Goal: Information Seeking & Learning: Learn about a topic

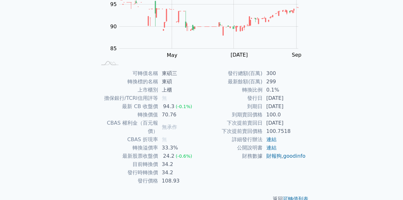
scroll to position [95, 0]
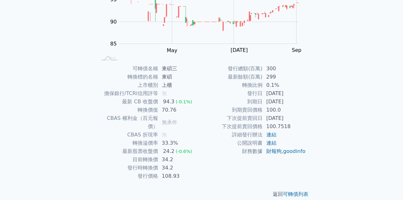
click at [324, 120] on div "可轉債列表 財務數據 可轉債列表 財務數據 登入／註冊 登入／註冊 可轉債列表 › 32723 東碩三 32723 東碩三 可轉債詳細資訊 Zoom Out …" at bounding box center [201, 56] width 403 height 303
click at [318, 67] on div "可轉債列表 › 32723 東碩三 32723 東碩三 可轉債詳細資訊 Zoom Out 100 82 84 86 88 90 105 100 95 85 8…" at bounding box center [201, 65] width 245 height 288
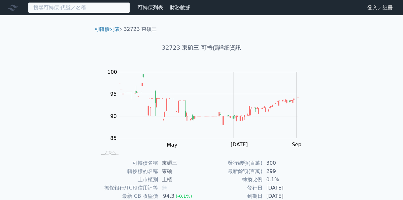
click at [85, 6] on input at bounding box center [79, 7] width 102 height 11
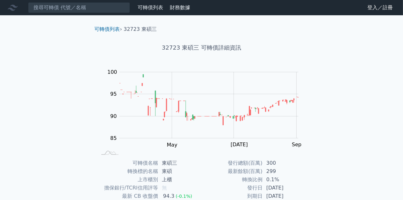
click at [140, 5] on link "可轉債列表" at bounding box center [150, 7] width 25 height 6
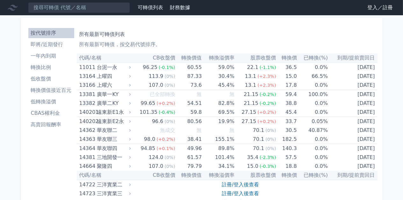
click at [53, 56] on li "一年內到期" at bounding box center [51, 56] width 46 height 8
click at [349, 58] on th "到期/提前賣回日" at bounding box center [352, 57] width 49 height 9
click at [64, 90] on li "轉換價值接近百元" at bounding box center [51, 91] width 46 height 8
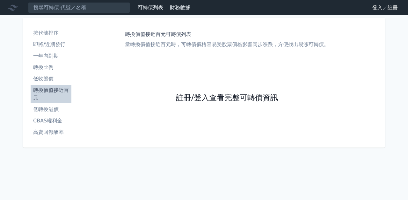
click at [233, 98] on link "註冊/登入查看完整可轉債資訊" at bounding box center [227, 98] width 102 height 10
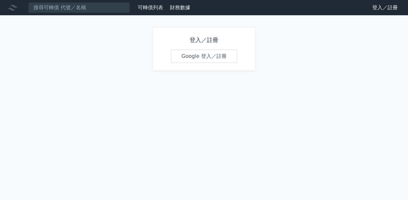
click at [200, 54] on link "Google 登入／註冊" at bounding box center [204, 56] width 66 height 13
click at [209, 56] on link "Google 登入／註冊" at bounding box center [204, 56] width 66 height 13
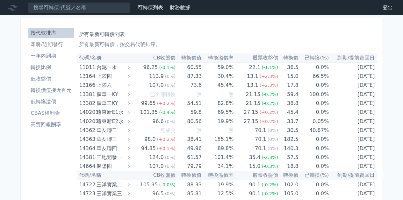
drag, startPoint x: 50, startPoint y: 89, endPoint x: 62, endPoint y: 89, distance: 12.1
click at [51, 89] on li "轉換價值接近百元" at bounding box center [51, 91] width 46 height 8
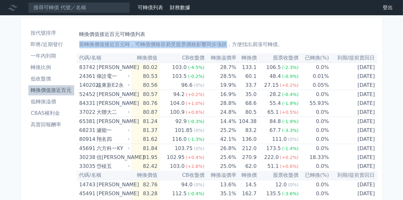
drag, startPoint x: 81, startPoint y: 44, endPoint x: 226, endPoint y: 46, distance: 144.9
click at [226, 46] on p "當轉換價值接近百元時，可轉債價格容易受股票價格影響同步漲跌，方便找出易漲可轉債。" at bounding box center [226, 45] width 295 height 8
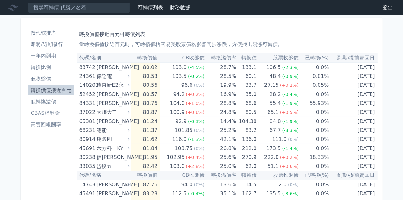
click at [313, 46] on p "當轉換價值接近百元時，可轉債價格容易受股票價格影響同步漲跌，方便找出易漲可轉債。" at bounding box center [226, 45] width 295 height 8
click at [51, 104] on li "低轉換溢價" at bounding box center [51, 102] width 46 height 8
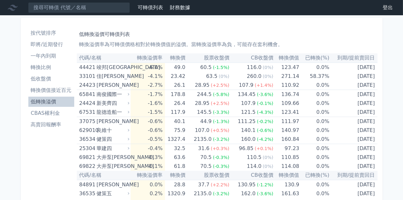
click at [150, 58] on th "轉換溢價率" at bounding box center [148, 57] width 34 height 9
click at [48, 114] on li "CBAS權利金" at bounding box center [51, 114] width 46 height 8
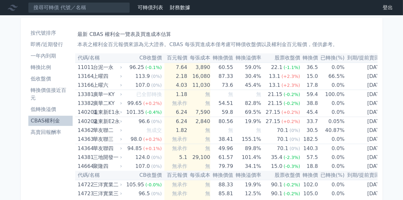
click at [49, 112] on li "低轉換溢價" at bounding box center [50, 110] width 44 height 8
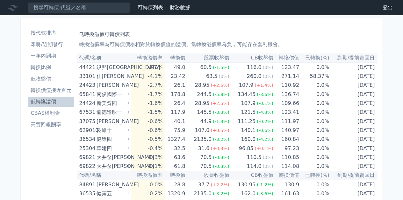
click at [51, 115] on li "CBAS權利金" at bounding box center [51, 114] width 46 height 8
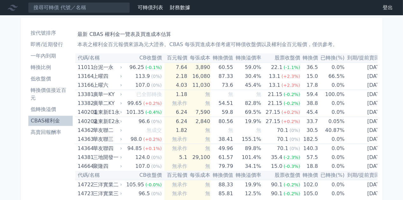
click at [51, 122] on li "CBAS權利金" at bounding box center [50, 121] width 44 height 8
click at [49, 131] on li "高賣回報酬率" at bounding box center [50, 133] width 44 height 8
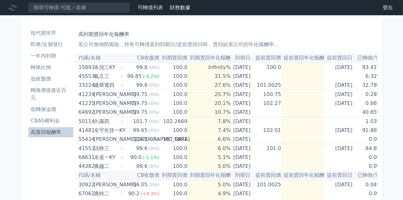
drag, startPoint x: 58, startPoint y: 56, endPoint x: 64, endPoint y: 59, distance: 7.2
click at [58, 56] on li "一年內到期" at bounding box center [50, 56] width 45 height 8
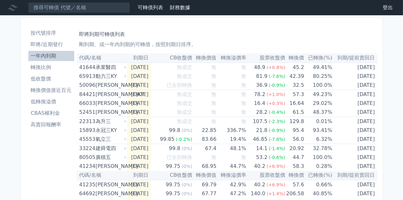
click at [42, 65] on li "轉換比例" at bounding box center [51, 68] width 46 height 8
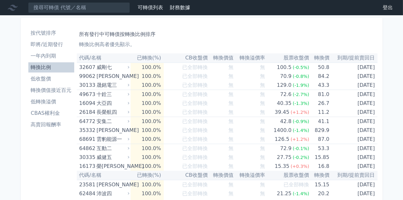
click at [43, 78] on li "低收盤價" at bounding box center [51, 79] width 46 height 8
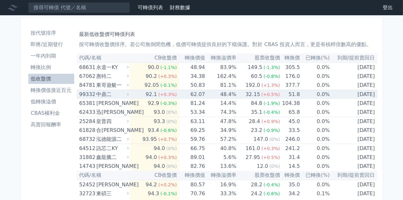
click at [165, 94] on span "(+0.3%)" at bounding box center [167, 94] width 18 height 5
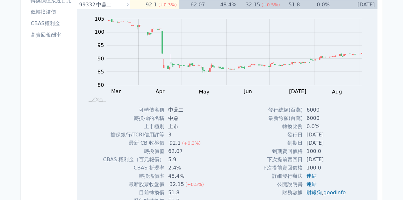
scroll to position [127, 0]
